Goal: Transaction & Acquisition: Purchase product/service

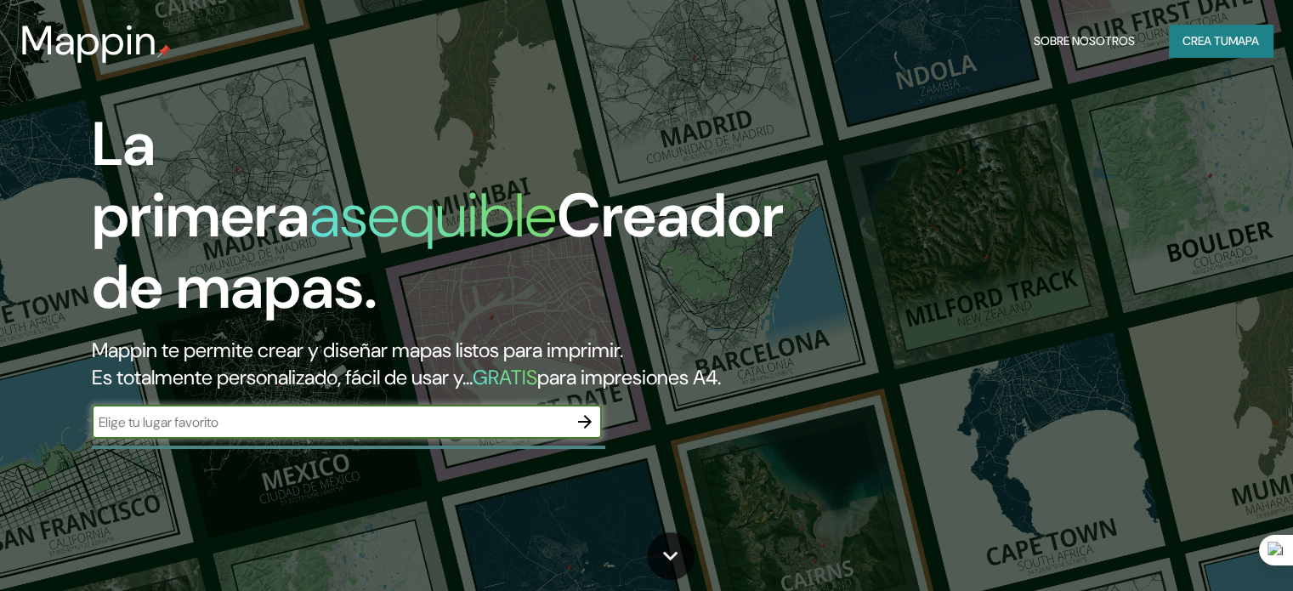
click at [202, 432] on input "text" at bounding box center [330, 422] width 476 height 20
click at [190, 432] on input "text" at bounding box center [330, 422] width 476 height 20
type input "[GEOGRAPHIC_DATA]"
click at [589, 432] on icon "button" at bounding box center [585, 422] width 20 height 20
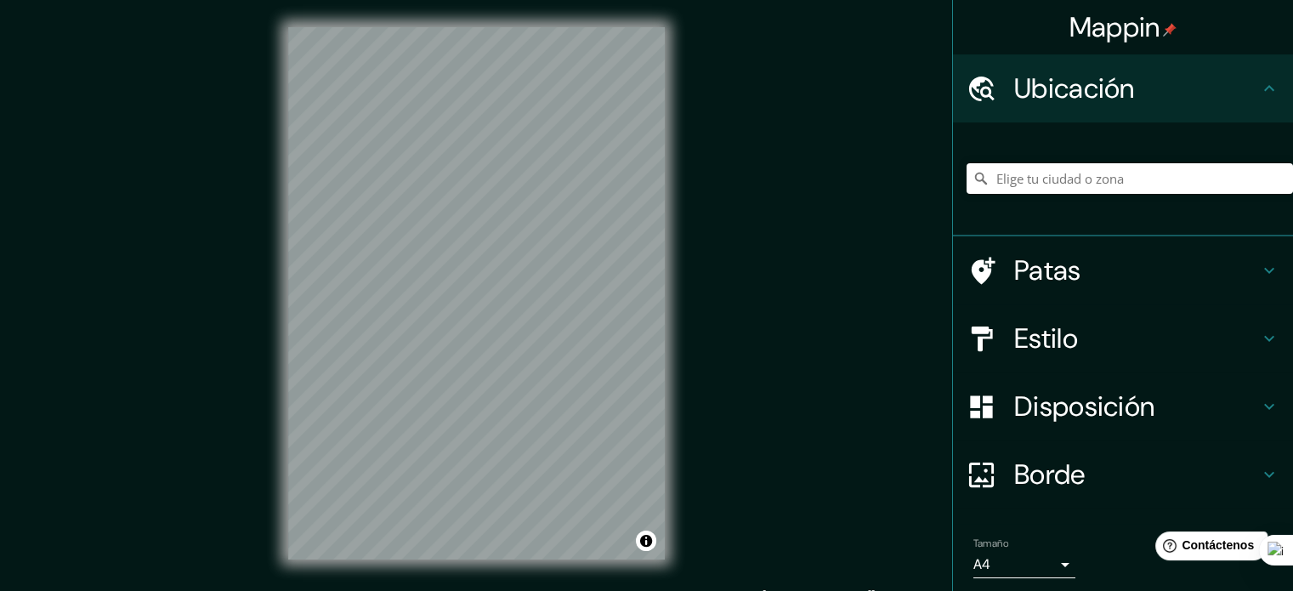
click at [1020, 336] on font "Estilo" at bounding box center [1046, 339] width 64 height 36
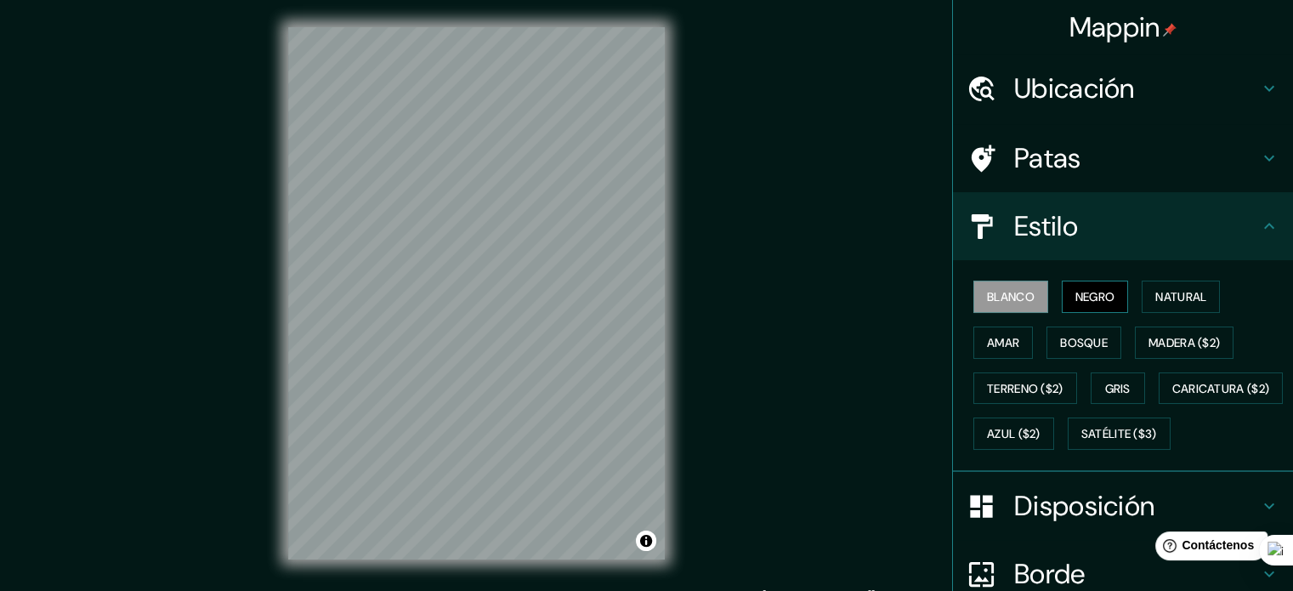
click at [1088, 297] on font "Negro" at bounding box center [1096, 296] width 40 height 15
click at [1081, 442] on font "Satélite ($3)" at bounding box center [1119, 434] width 76 height 15
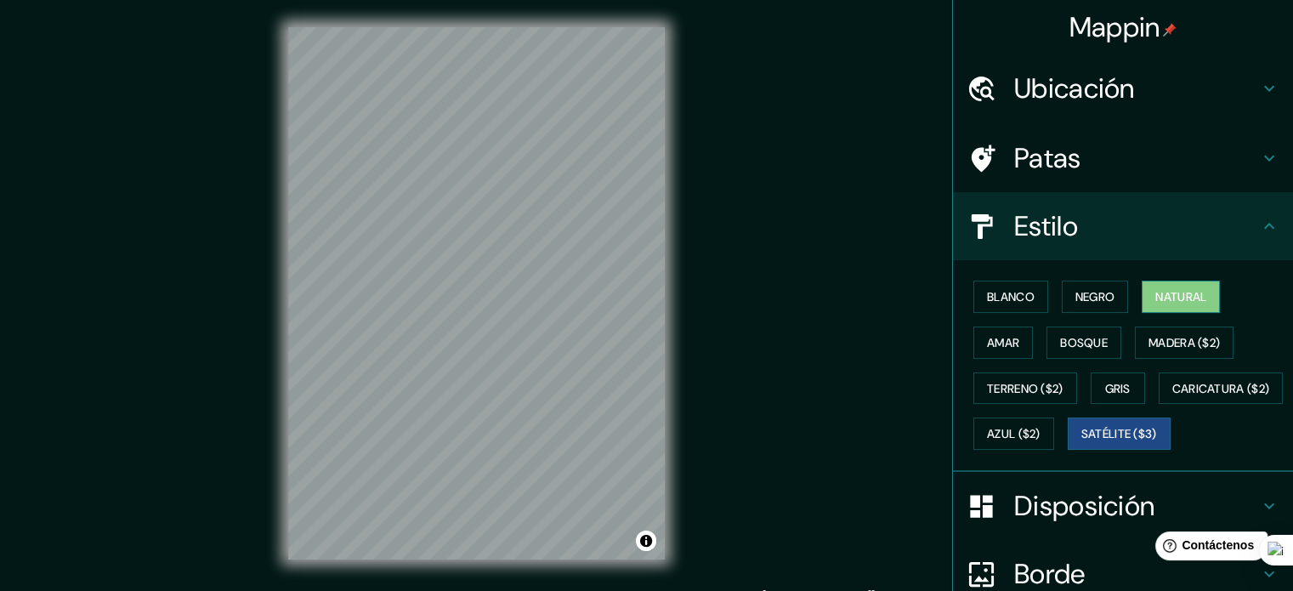
click at [1142, 296] on button "Natural" at bounding box center [1181, 297] width 78 height 32
click at [1076, 294] on font "Negro" at bounding box center [1096, 296] width 40 height 15
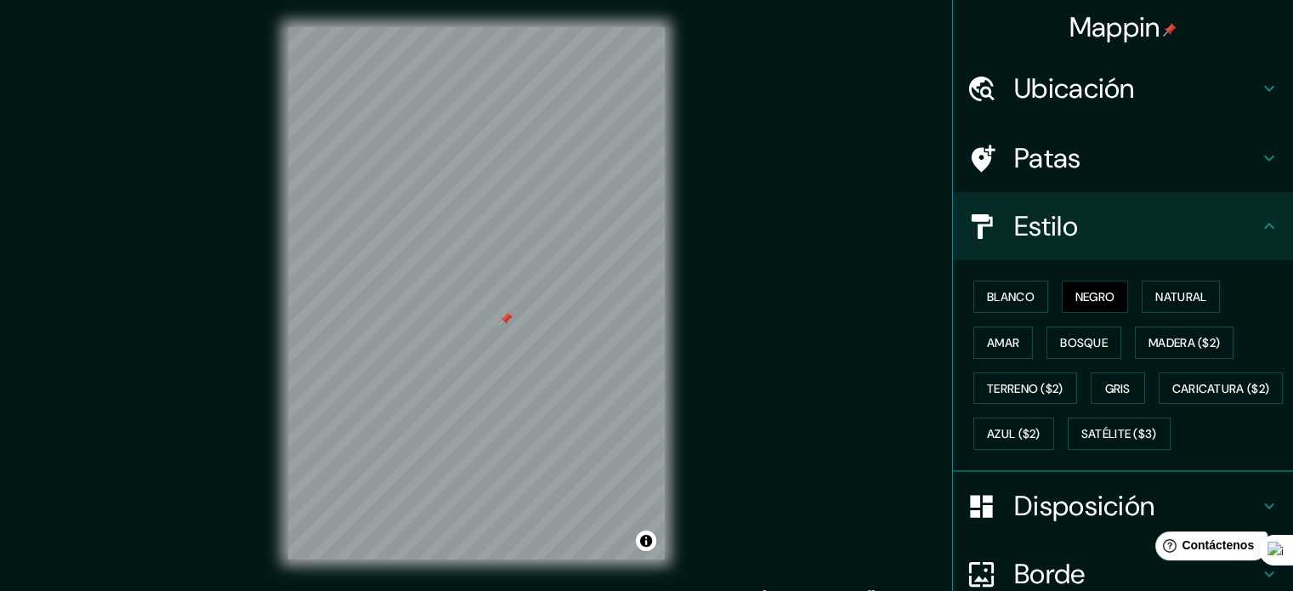
click at [499, 321] on div at bounding box center [506, 319] width 14 height 14
drag, startPoint x: 504, startPoint y: 332, endPoint x: 502, endPoint y: 321, distance: 12.0
click at [502, 321] on div at bounding box center [504, 318] width 14 height 14
drag, startPoint x: 502, startPoint y: 317, endPoint x: 507, endPoint y: 302, distance: 15.9
click at [507, 302] on div at bounding box center [504, 303] width 14 height 14
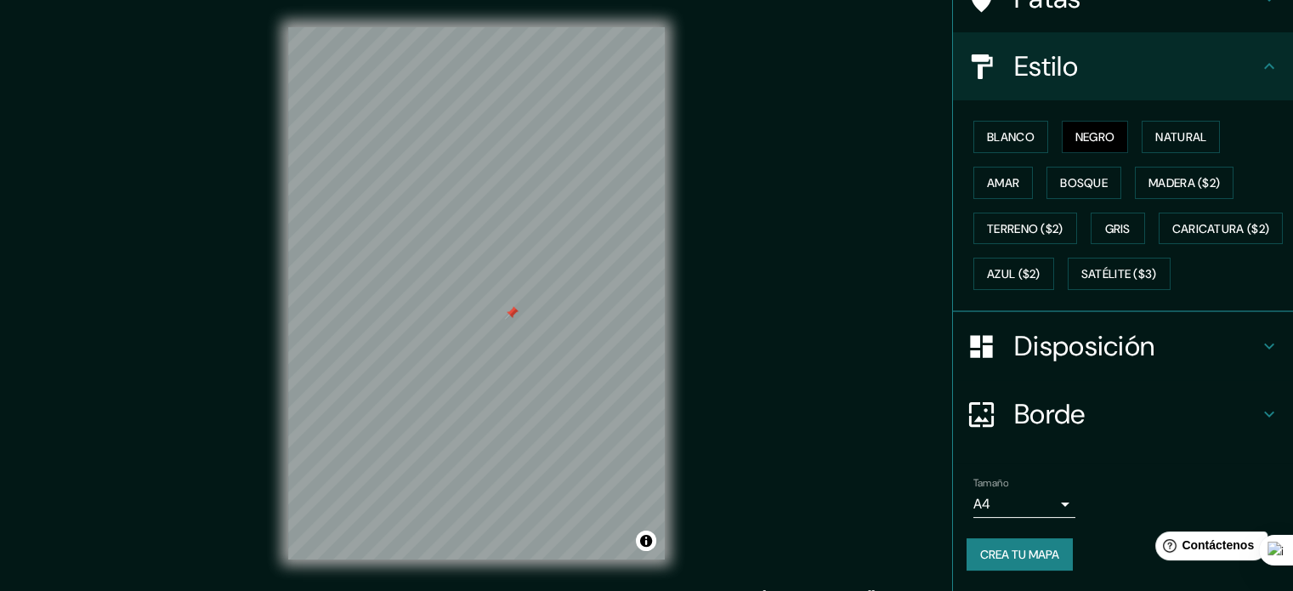
scroll to position [201, 0]
click at [1085, 395] on div "Borde" at bounding box center [1123, 414] width 340 height 68
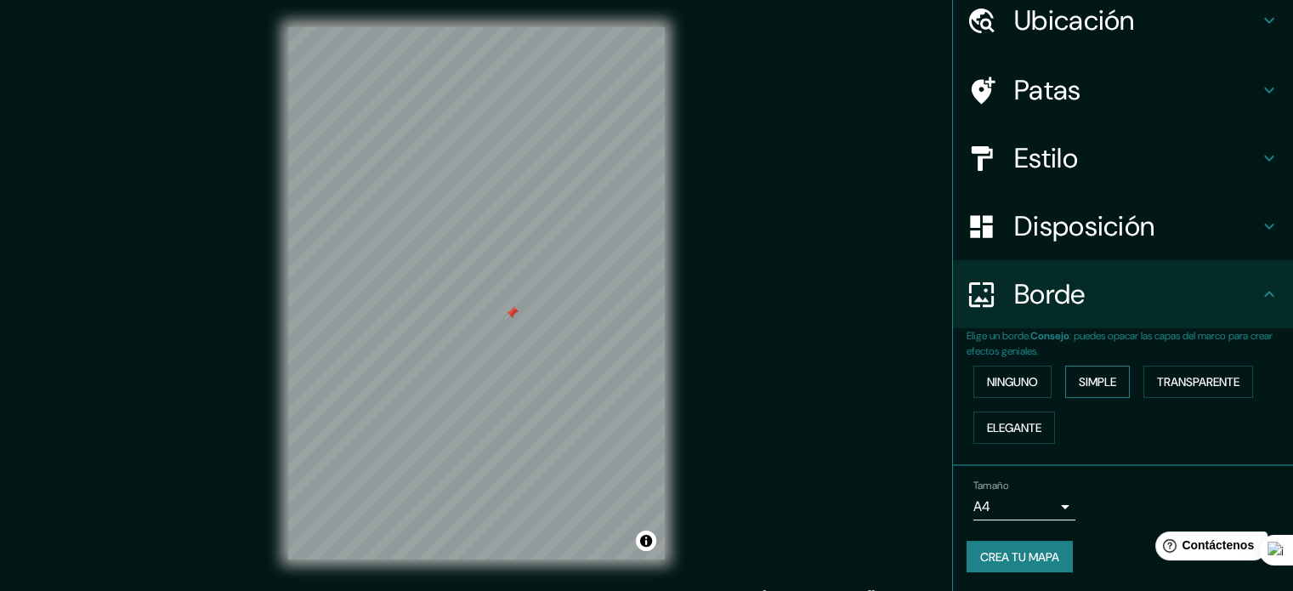
scroll to position [22, 0]
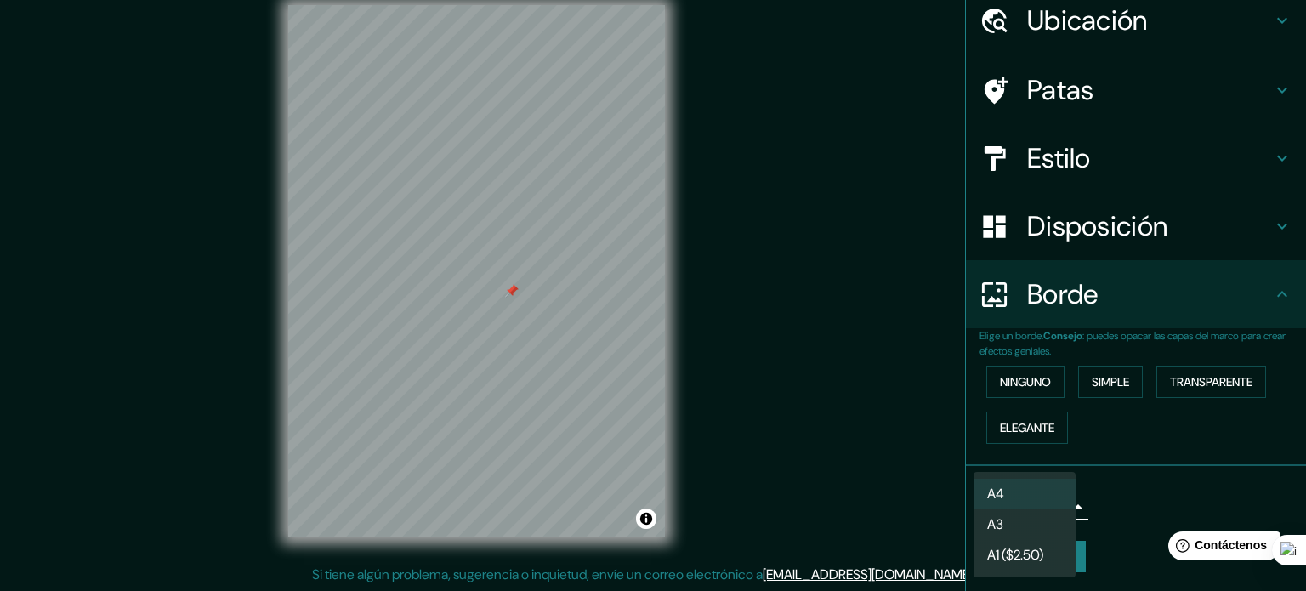
click at [1058, 505] on body "Mappin Ubicación Patas Estilo Disposición Borde Elige un borde. Consejo : puede…" at bounding box center [653, 273] width 1306 height 591
click at [1038, 533] on li "A3" at bounding box center [1024, 525] width 102 height 31
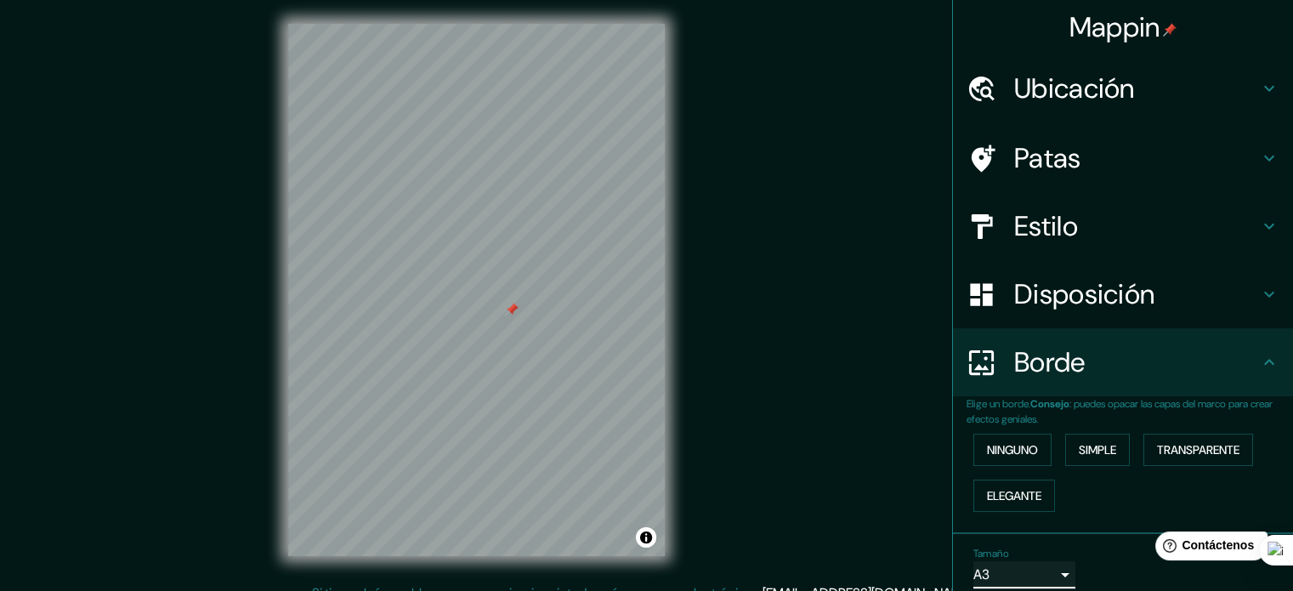
scroll to position [3, 0]
click at [1085, 299] on font "Disposición" at bounding box center [1084, 294] width 140 height 36
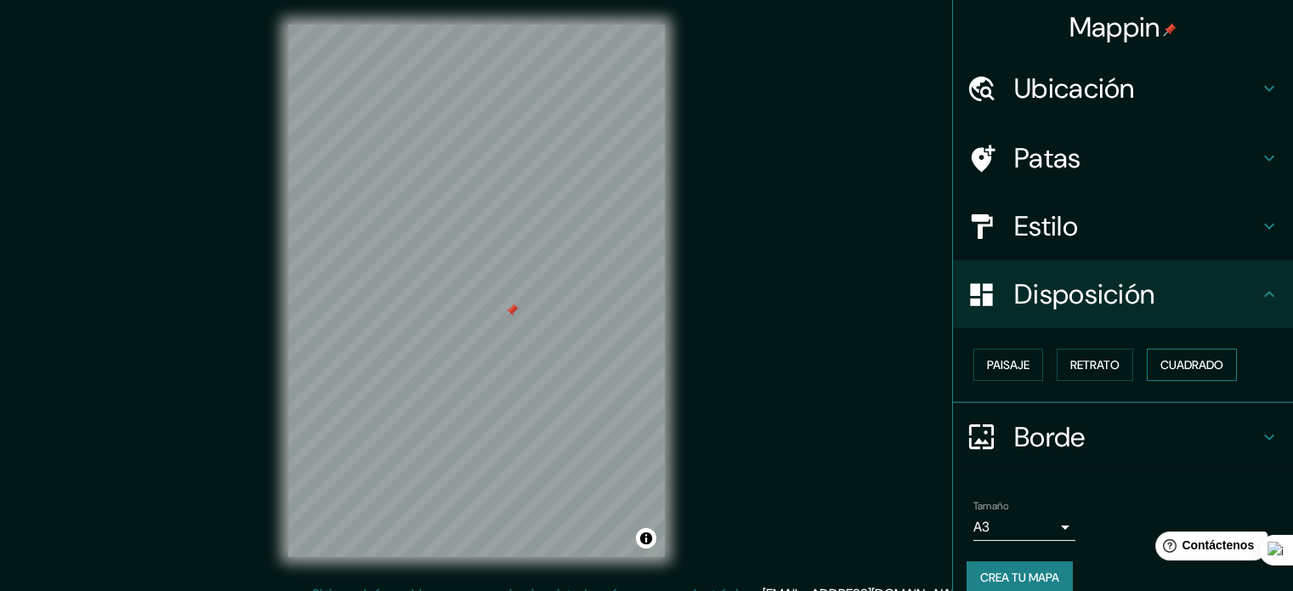
click at [1173, 361] on font "Cuadrado" at bounding box center [1192, 364] width 63 height 15
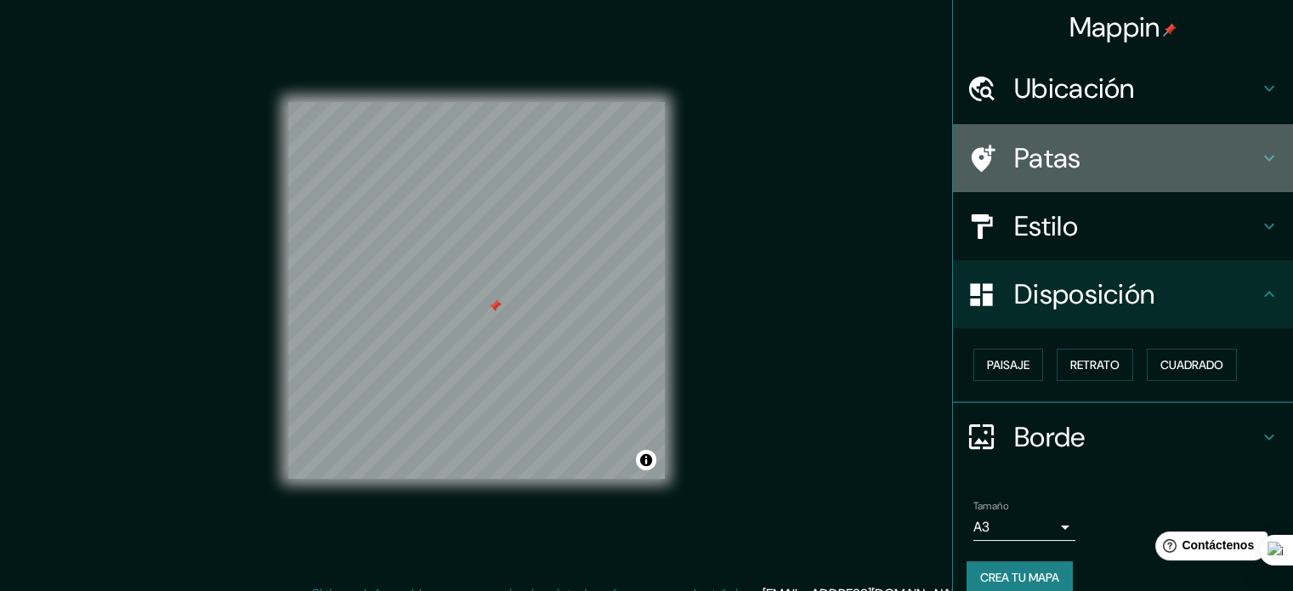
click at [1044, 173] on font "Patas" at bounding box center [1047, 158] width 67 height 36
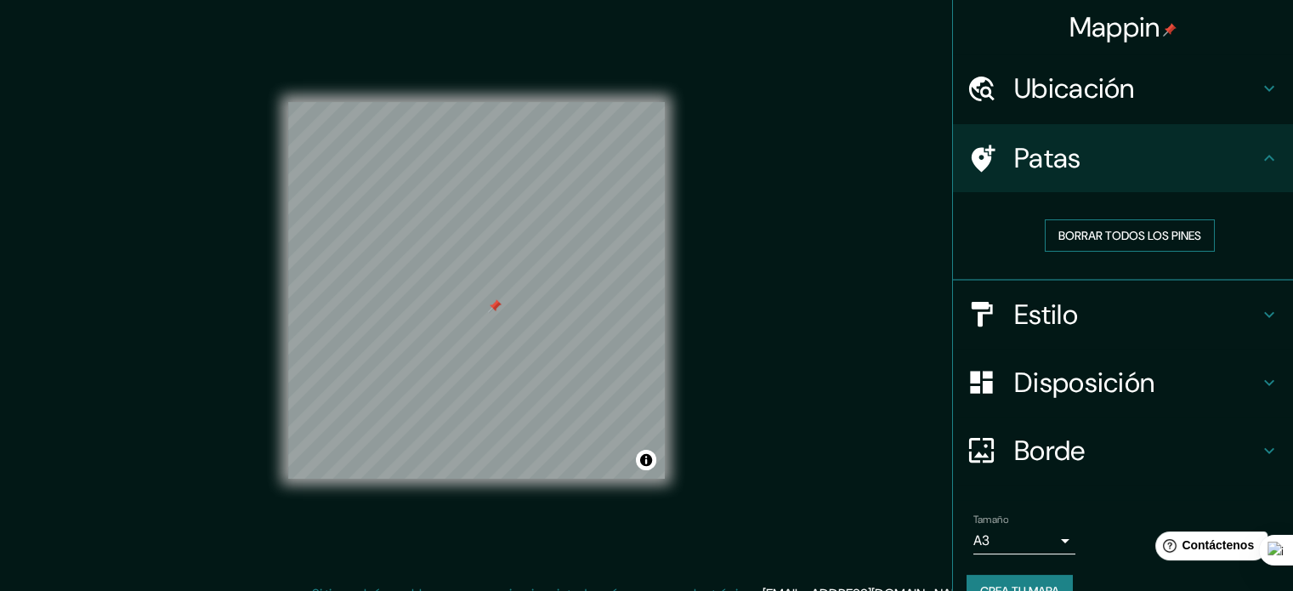
click at [1072, 237] on font "Borrar todos los pines" at bounding box center [1130, 235] width 143 height 15
click at [1059, 373] on font "Disposición" at bounding box center [1084, 383] width 140 height 36
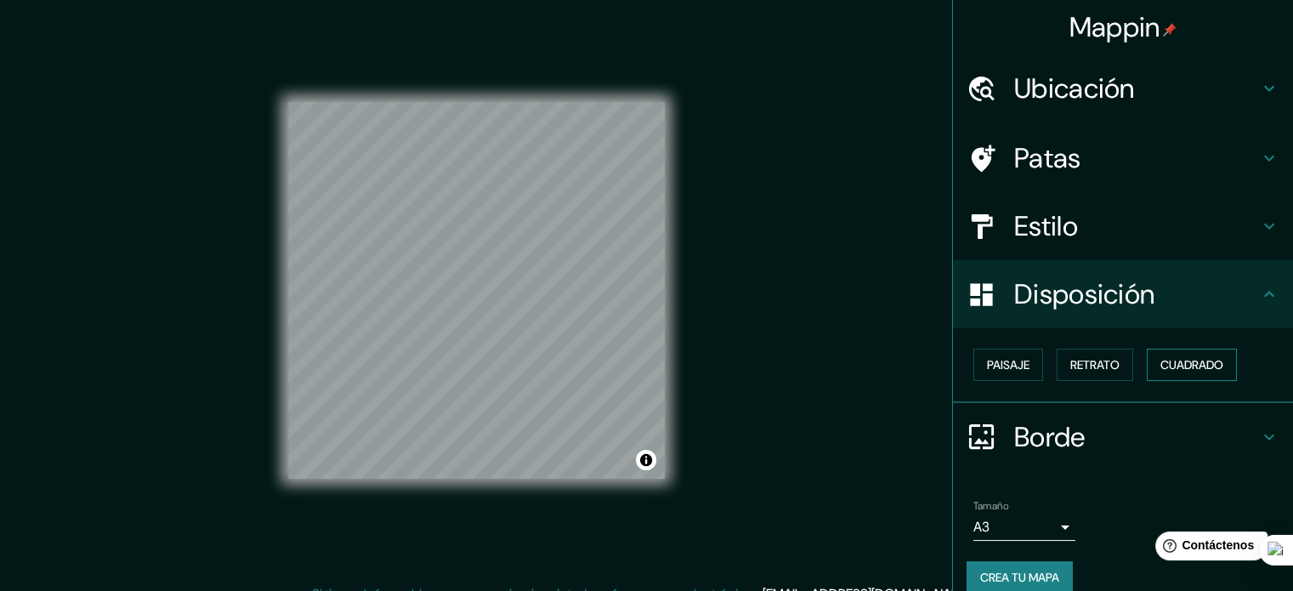
click at [1163, 366] on font "Cuadrado" at bounding box center [1192, 364] width 63 height 15
click at [664, 348] on div "© Mapbox © OpenStreetMap Improve this map" at bounding box center [476, 290] width 431 height 587
click at [670, 350] on div "© Mapbox © OpenStreetMap Improve this map" at bounding box center [476, 290] width 431 height 587
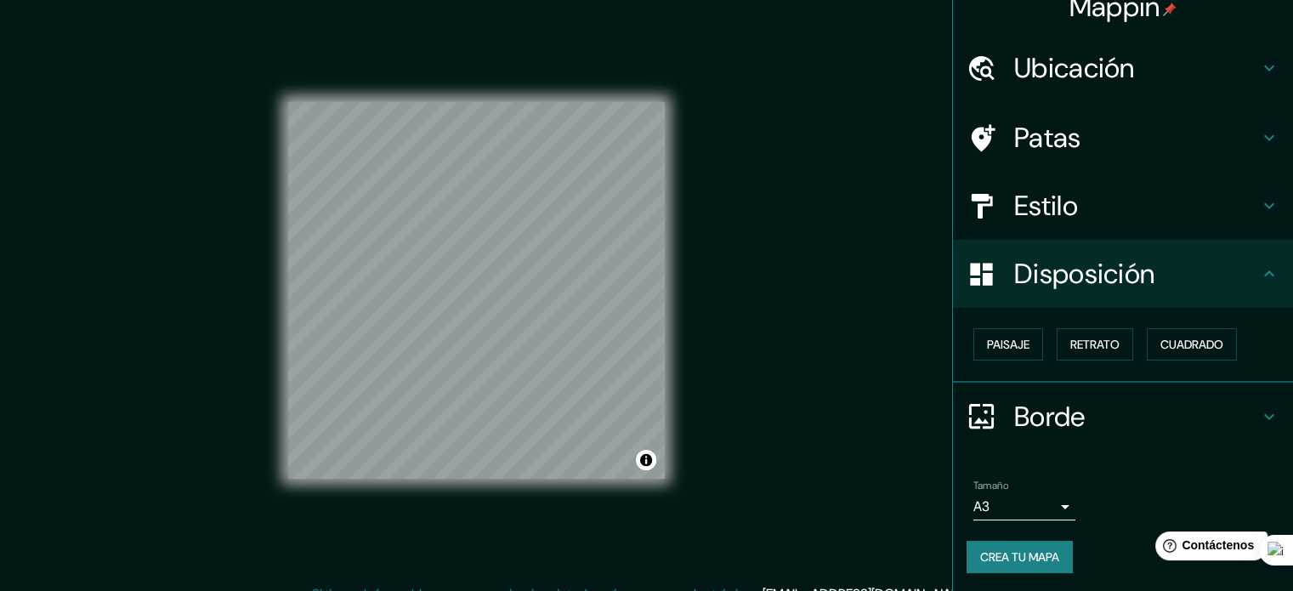
click at [1024, 498] on body "Mappin Ubicación Patas Estilo Disposición Paisaje Retrato Cuadrado Borde Elige …" at bounding box center [646, 292] width 1293 height 591
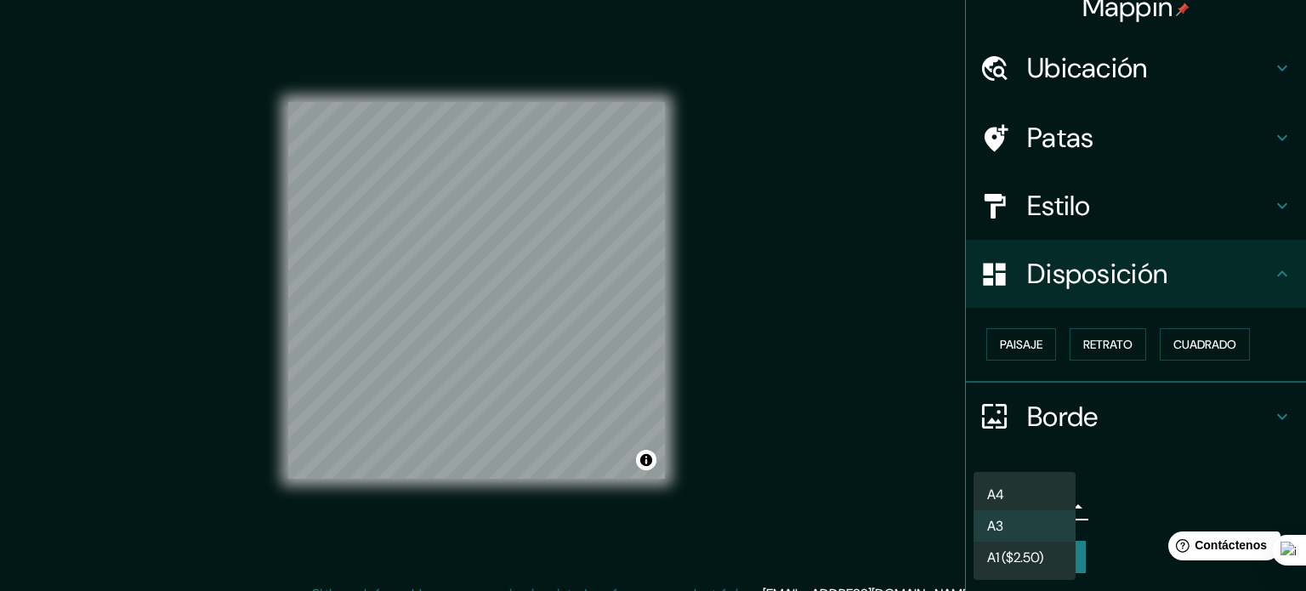
click at [1030, 501] on li "A4" at bounding box center [1024, 494] width 102 height 31
type input "single"
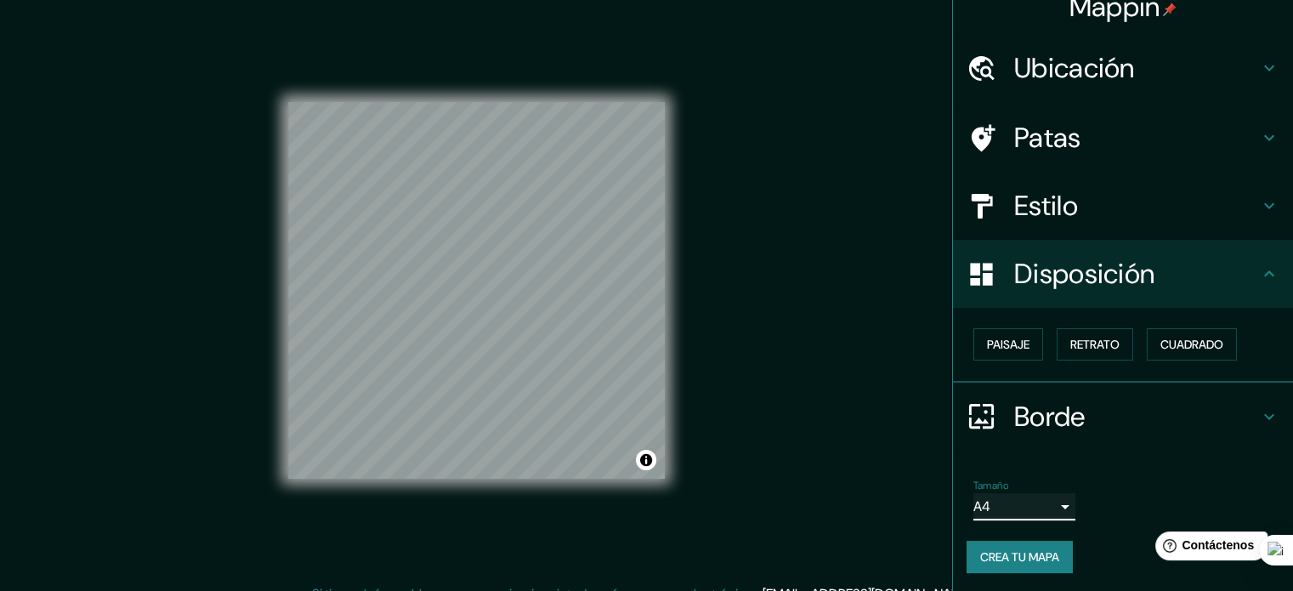
scroll to position [22, 0]
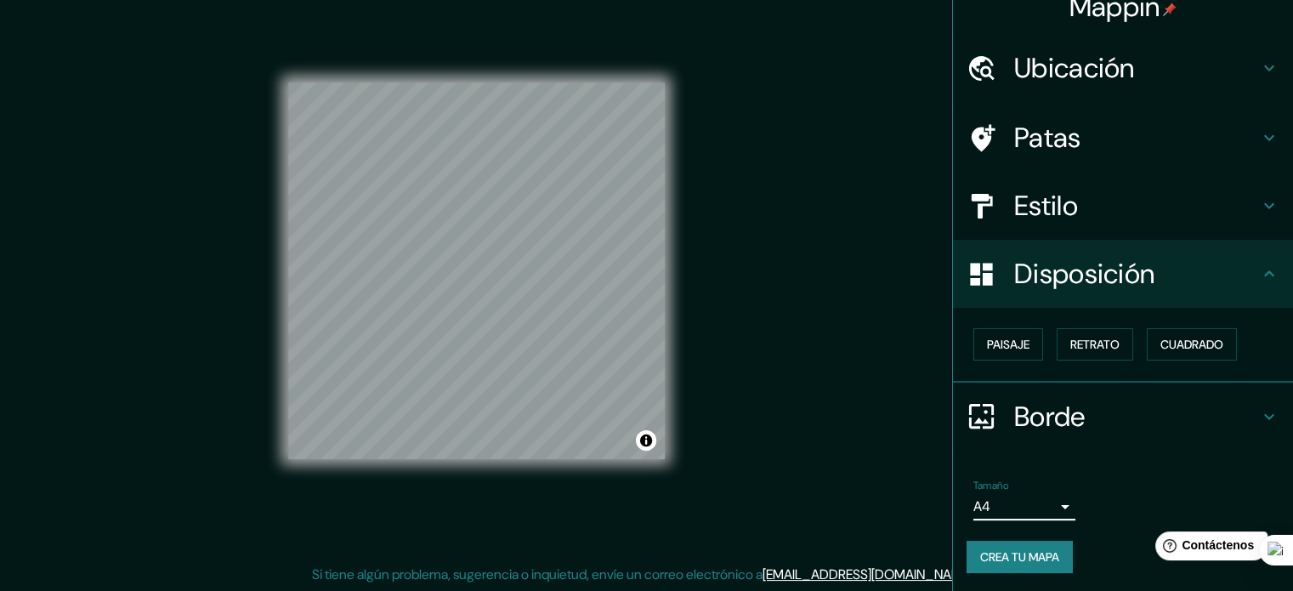
click at [1072, 434] on div "Borde" at bounding box center [1123, 417] width 340 height 68
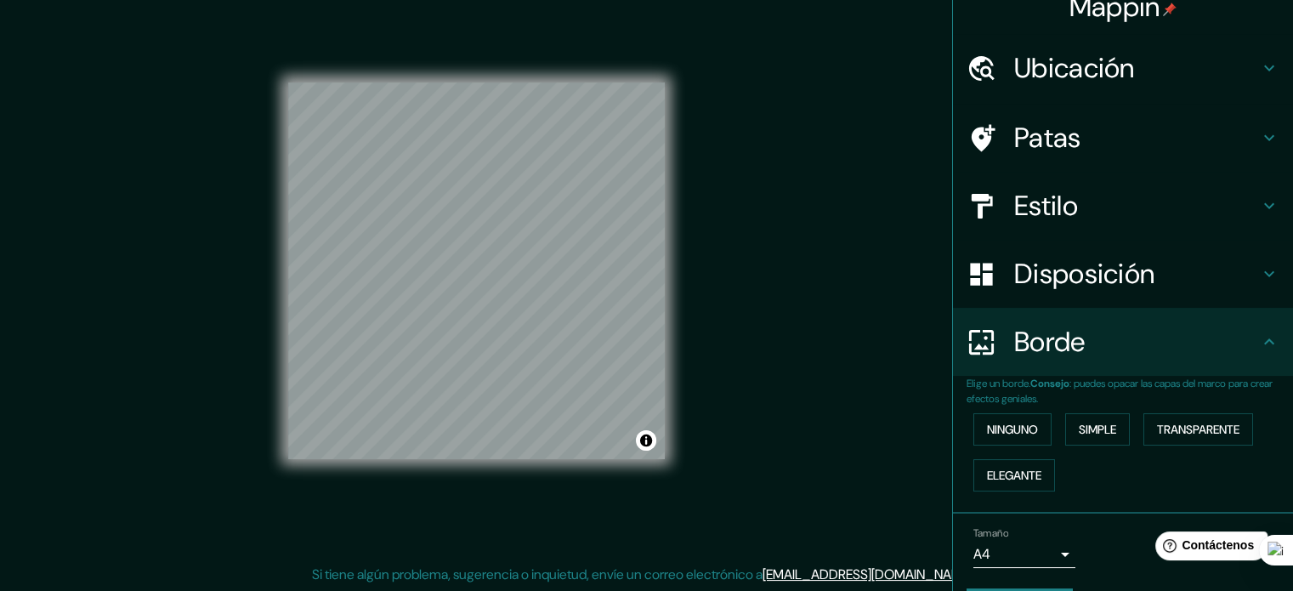
scroll to position [0, 0]
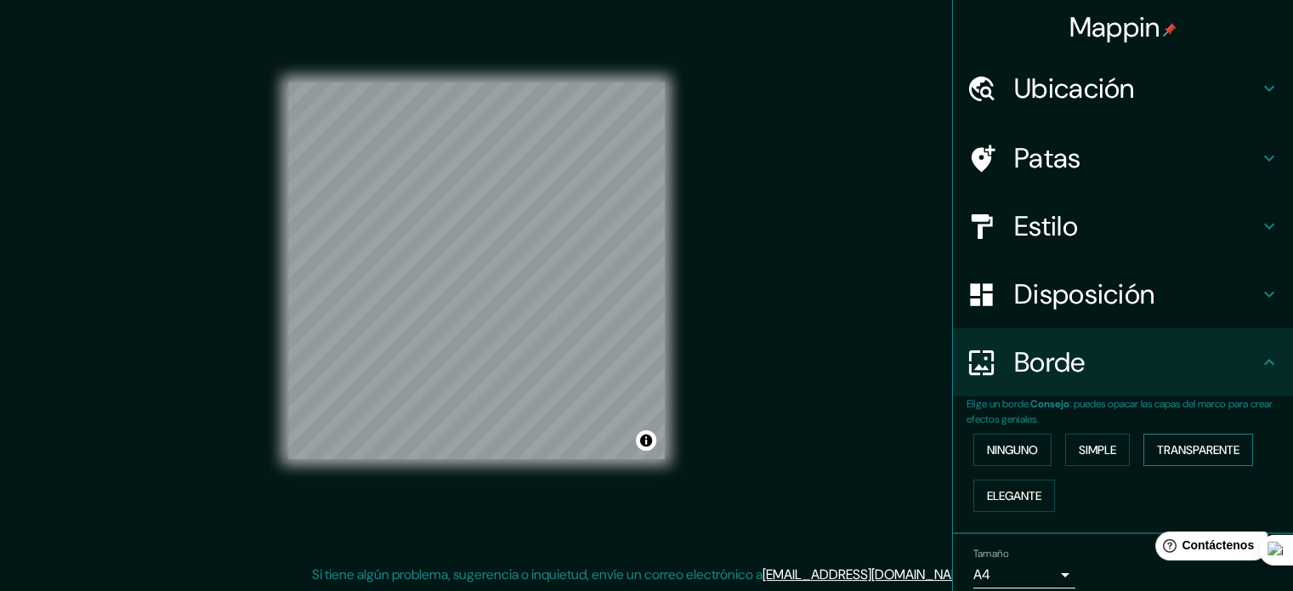
click at [1166, 453] on font "Transparente" at bounding box center [1198, 449] width 82 height 15
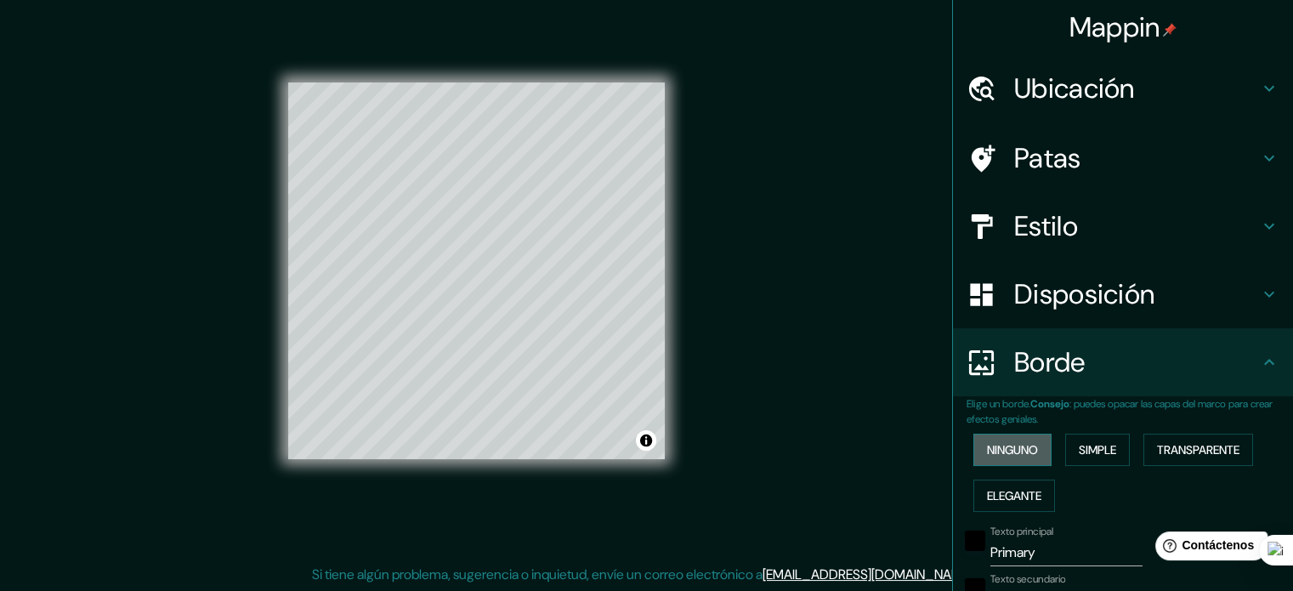
click at [1010, 454] on font "Ninguno" at bounding box center [1012, 449] width 51 height 15
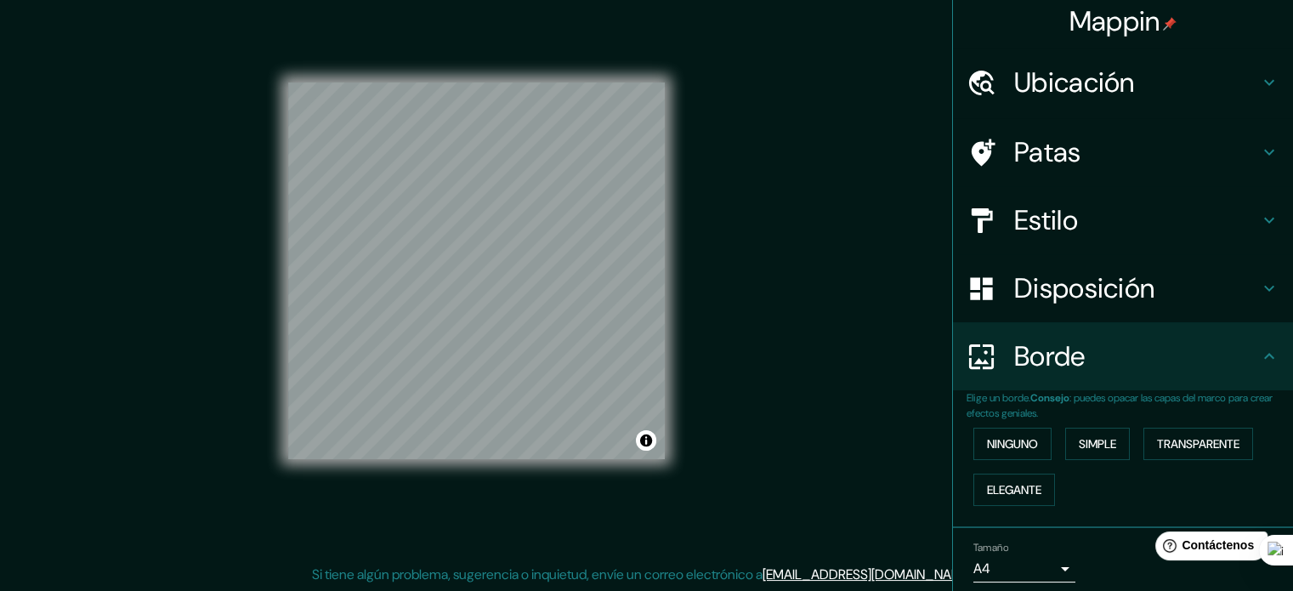
scroll to position [68, 0]
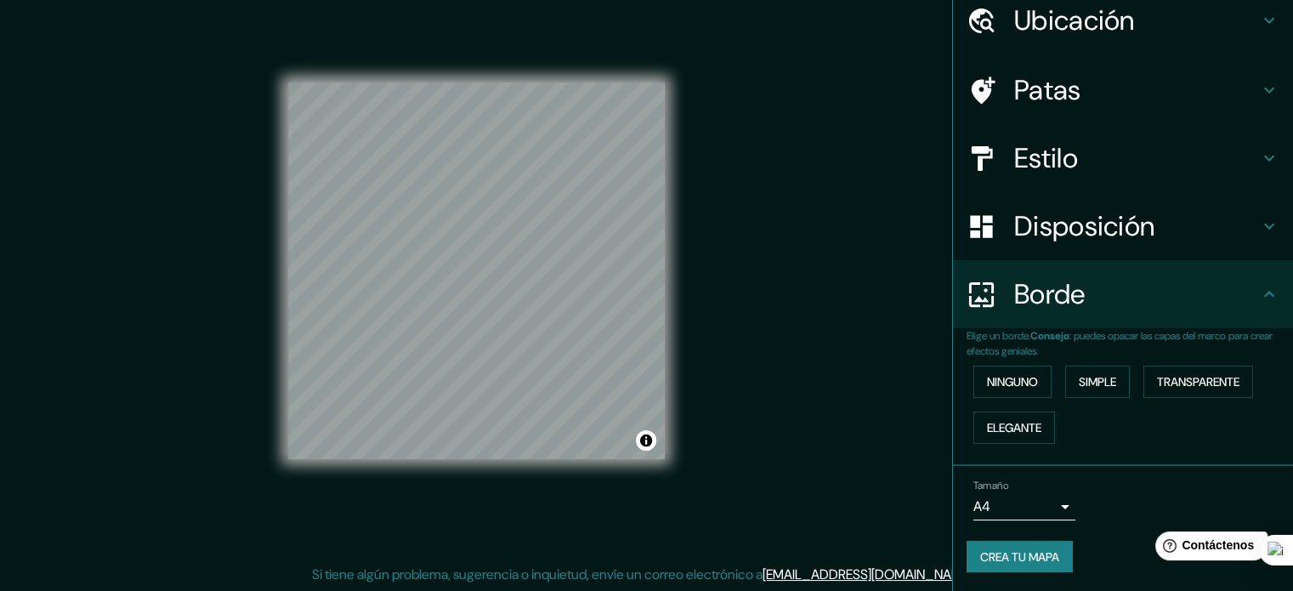
click at [1003, 566] on button "Crea tu mapa" at bounding box center [1020, 557] width 106 height 32
click at [1017, 556] on font "Crea tu mapa" at bounding box center [1019, 556] width 79 height 15
